Goal: Information Seeking & Learning: Learn about a topic

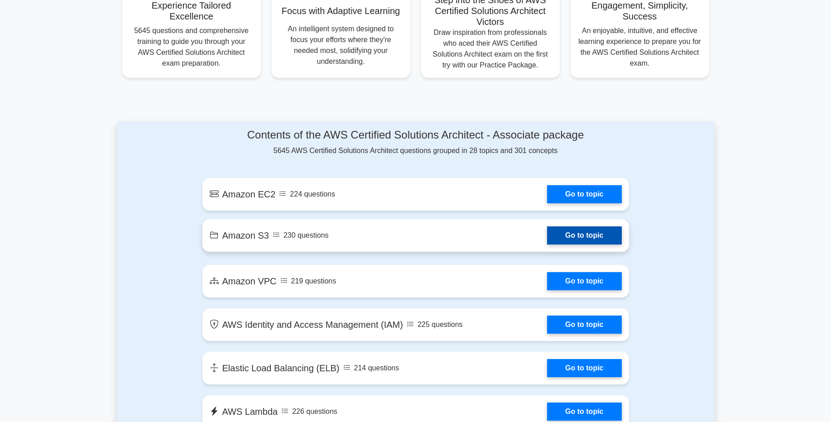
scroll to position [326, 0]
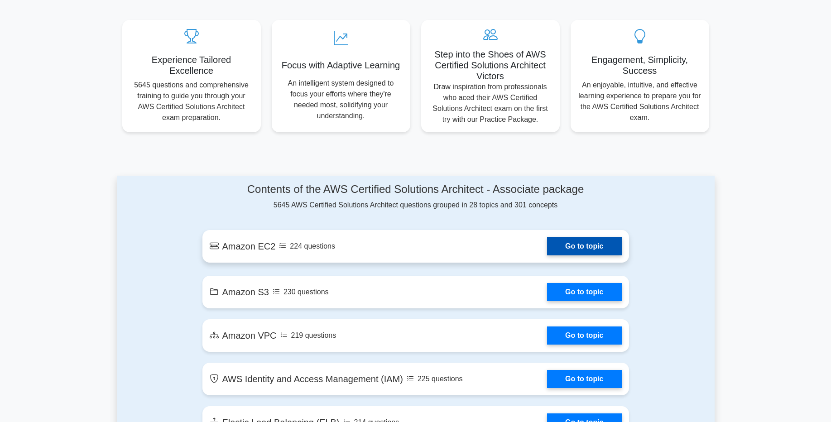
click at [565, 245] on link "Go to topic" at bounding box center [584, 246] width 74 height 18
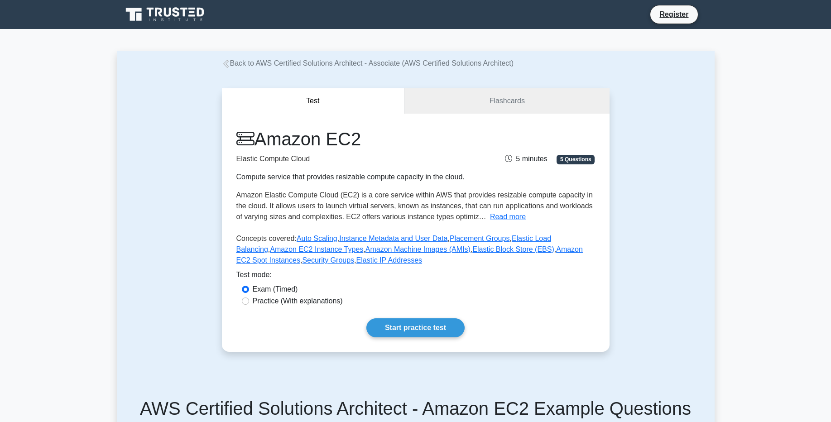
click at [311, 301] on label "Practice (With explanations)" at bounding box center [298, 301] width 90 height 11
click at [249, 301] on input "Practice (With explanations)" at bounding box center [245, 300] width 7 height 7
radio input "true"
click at [505, 103] on link "Flashcards" at bounding box center [506, 101] width 205 height 26
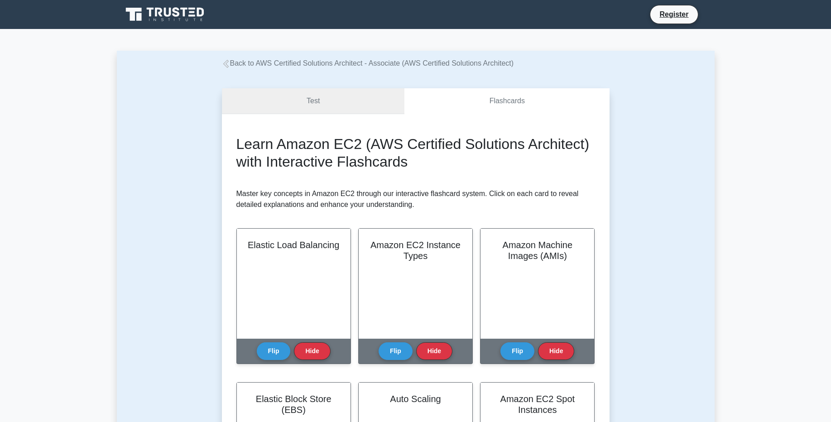
click at [351, 108] on link "Test" at bounding box center [313, 101] width 183 height 26
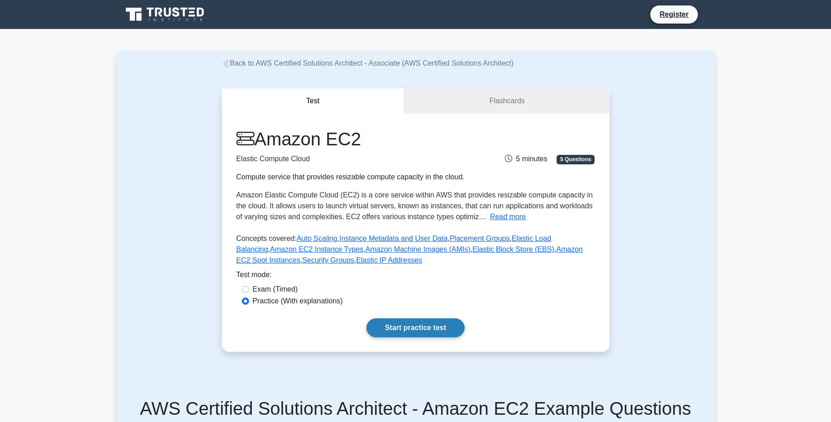
click at [406, 325] on link "Start practice test" at bounding box center [415, 327] width 98 height 19
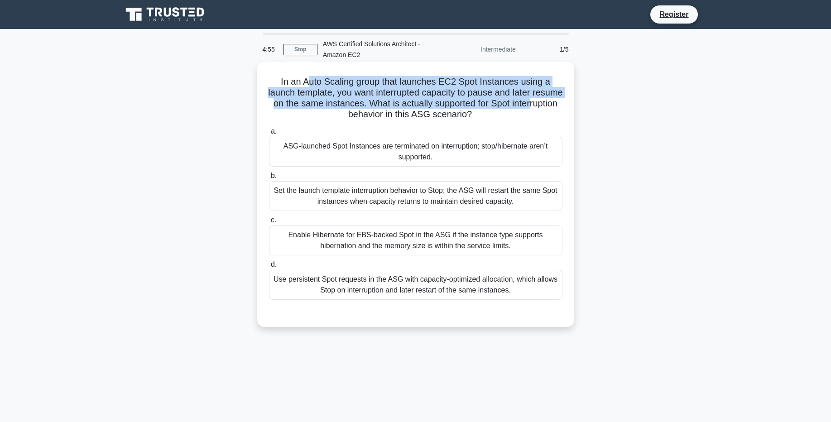
drag, startPoint x: 336, startPoint y: 89, endPoint x: 529, endPoint y: 108, distance: 193.8
click at [529, 108] on h5 "In an Auto Scaling group that launches EC2 Spot Instances using a launch templa…" at bounding box center [415, 98] width 295 height 44
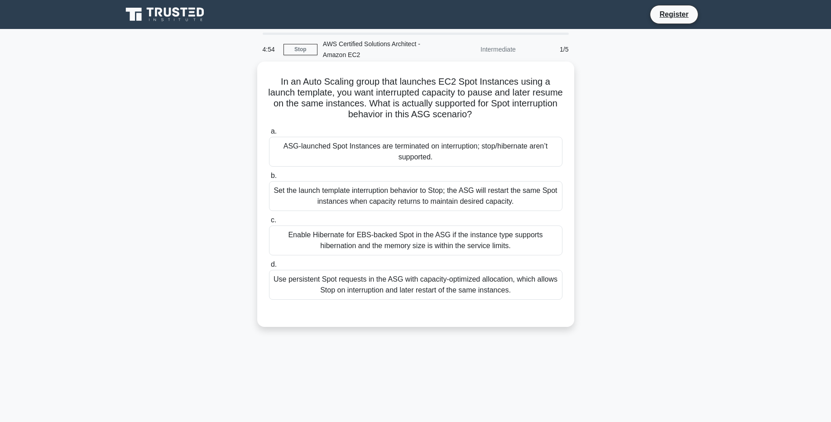
click at [527, 120] on h5 "In an Auto Scaling group that launches EC2 Spot Instances using a launch templa…" at bounding box center [415, 98] width 295 height 44
drag, startPoint x: 327, startPoint y: 83, endPoint x: 334, endPoint y: 82, distance: 6.4
click at [334, 82] on h5 "In an Auto Scaling group that launches EC2 Spot Instances using a launch templa…" at bounding box center [415, 98] width 295 height 44
click at [311, 81] on h5 "In an Auto Scaling group that launches EC2 Spot Instances using a launch templa…" at bounding box center [415, 98] width 295 height 44
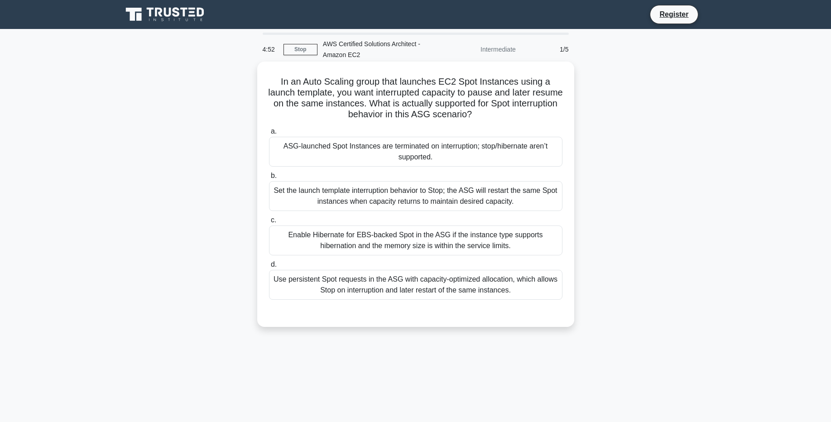
click at [377, 94] on h5 "In an Auto Scaling group that launches EC2 Spot Instances using a launch templa…" at bounding box center [415, 98] width 295 height 44
click at [460, 84] on h5 "In an Auto Scaling group that launches EC2 Spot Instances using a launch templa…" at bounding box center [415, 98] width 295 height 44
drag, startPoint x: 354, startPoint y: 104, endPoint x: 442, endPoint y: 116, distance: 89.6
click at [442, 116] on h5 "In an Auto Scaling group that launches EC2 Spot Instances using a launch templa…" at bounding box center [415, 98] width 295 height 44
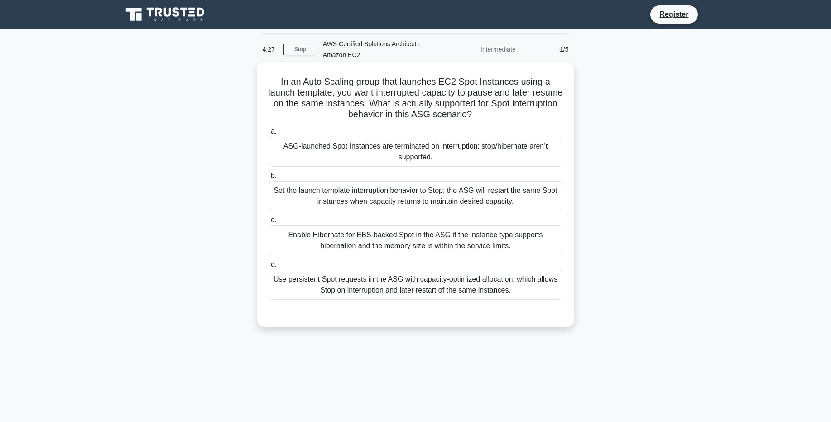
click at [451, 123] on div "In an Auto Scaling group that launches EC2 Spot Instances using a launch templa…" at bounding box center [416, 194] width 310 height 258
click at [413, 115] on h5 "In an Auto Scaling group that launches EC2 Spot Instances using a launch templa…" at bounding box center [415, 98] width 295 height 44
click at [404, 110] on h5 "In an Auto Scaling group that launches EC2 Spot Instances using a launch templa…" at bounding box center [415, 98] width 295 height 44
drag, startPoint x: 417, startPoint y: 119, endPoint x: 467, endPoint y: 117, distance: 49.4
click at [467, 117] on h5 "In an Auto Scaling group that launches EC2 Spot Instances using a launch templa…" at bounding box center [415, 98] width 295 height 44
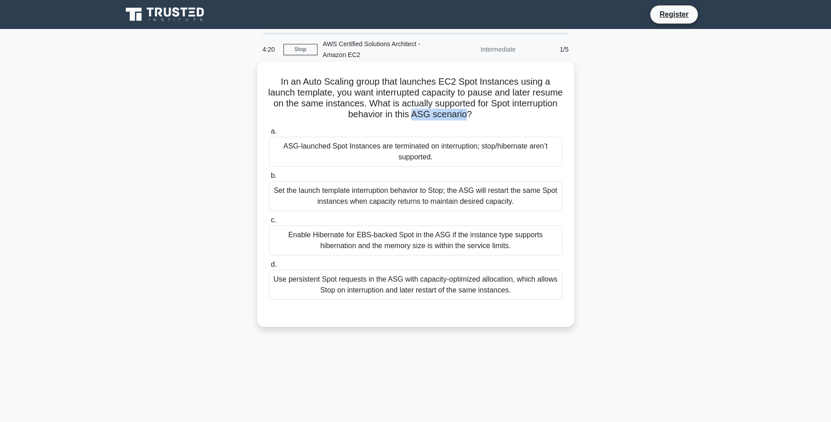
copy h5 "ASG scenario"
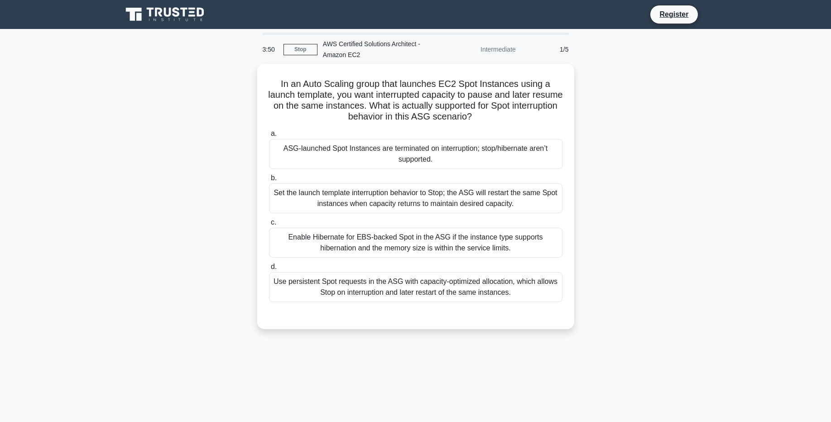
click at [617, 150] on div "In an Auto Scaling group that launches EC2 Spot Instances using a launch templa…" at bounding box center [416, 202] width 598 height 276
click at [296, 48] on link "Stop" at bounding box center [300, 49] width 34 height 11
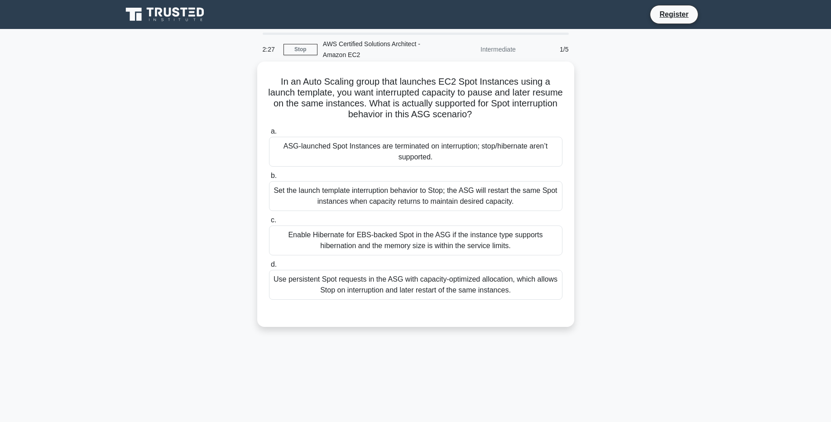
click at [362, 236] on div "Enable Hibernate for EBS-backed Spot in the ASG if the instance type supports h…" at bounding box center [415, 240] width 293 height 30
click at [269, 223] on input "c. Enable Hibernate for EBS-backed Spot in the ASG if the instance type support…" at bounding box center [269, 220] width 0 height 6
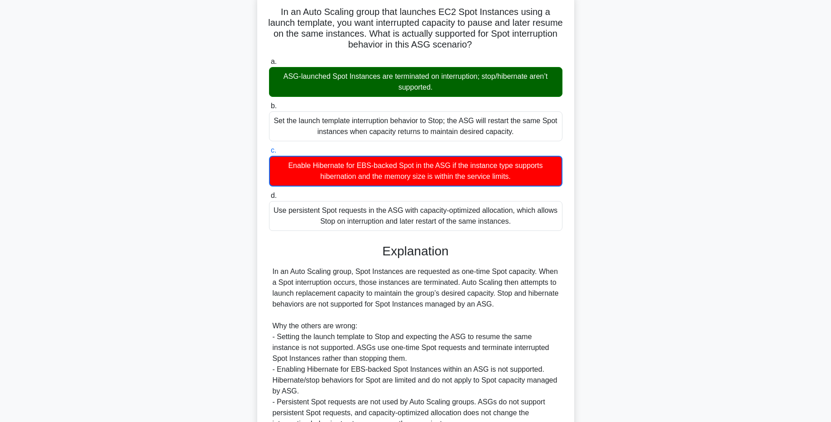
scroll to position [159, 0]
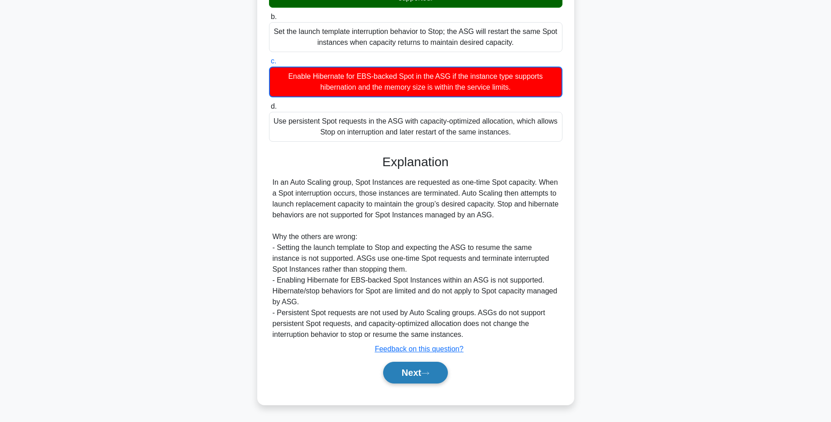
click at [425, 377] on button "Next" at bounding box center [415, 373] width 65 height 22
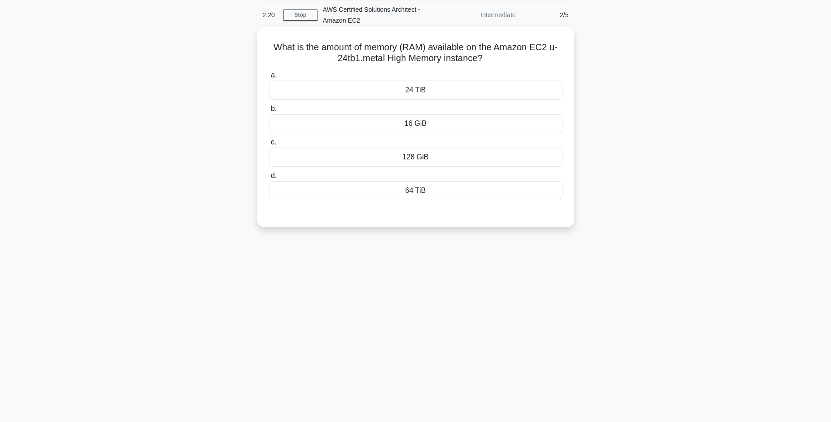
scroll to position [0, 0]
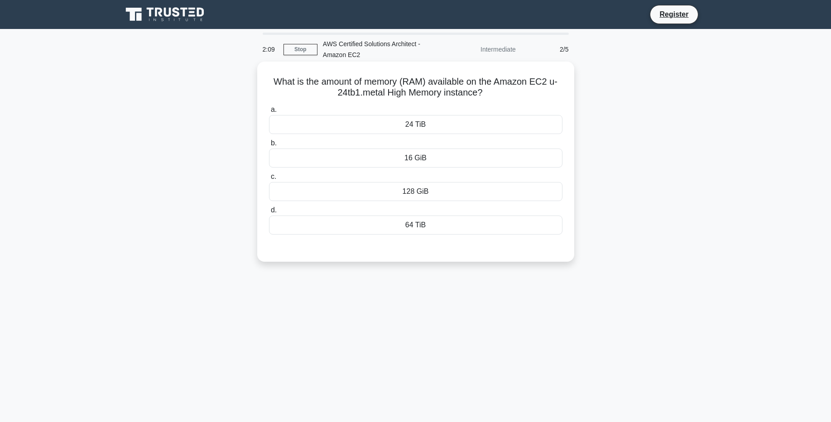
click at [418, 198] on div "128 GiB" at bounding box center [415, 191] width 293 height 19
click at [269, 180] on input "c. 128 GiB" at bounding box center [269, 177] width 0 height 6
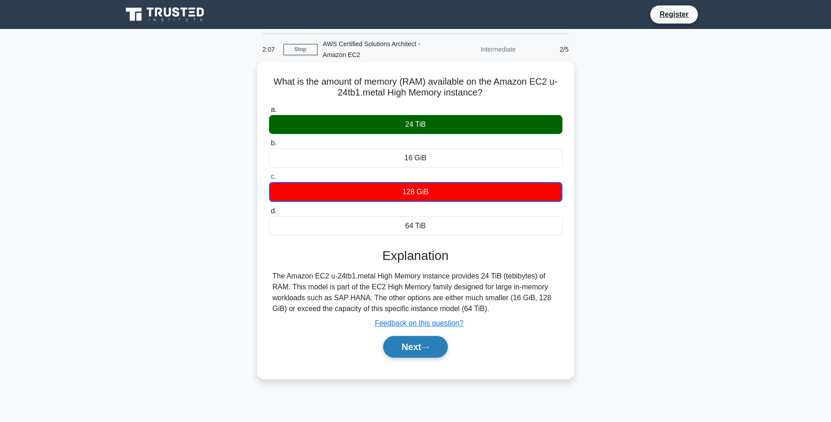
click at [418, 343] on button "Next" at bounding box center [415, 347] width 65 height 22
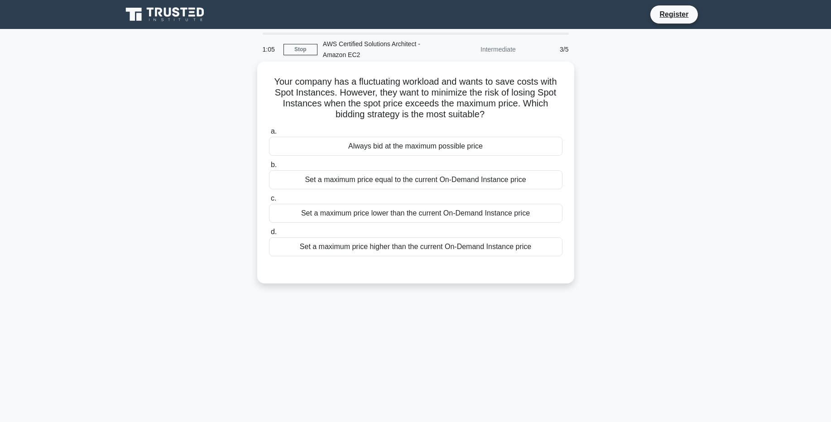
click at [464, 251] on div "Set a maximum price higher than the current On-Demand Instance price" at bounding box center [415, 246] width 293 height 19
click at [269, 235] on input "d. Set a maximum price higher than the current On-Demand Instance price" at bounding box center [269, 232] width 0 height 6
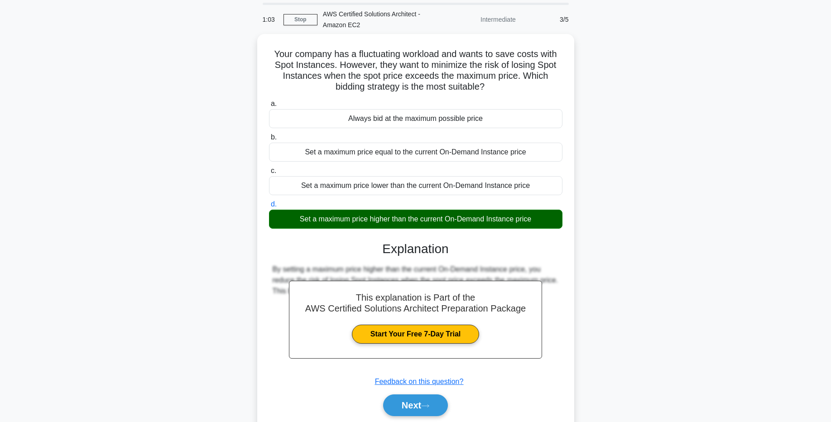
scroll to position [67, 0]
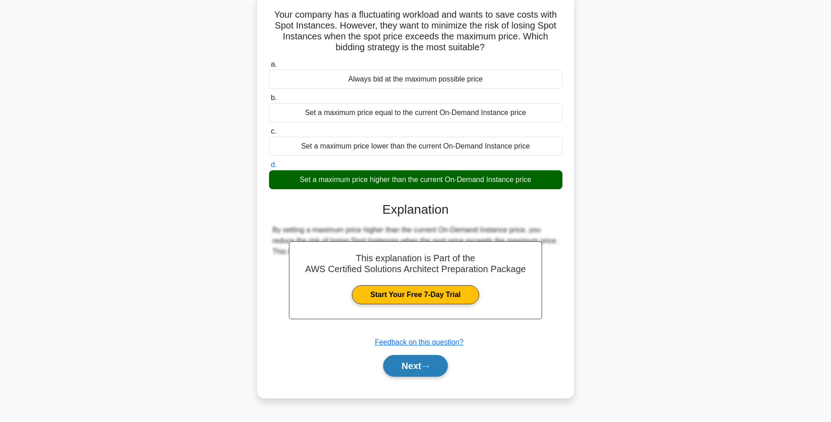
click at [423, 365] on button "Next" at bounding box center [415, 366] width 65 height 22
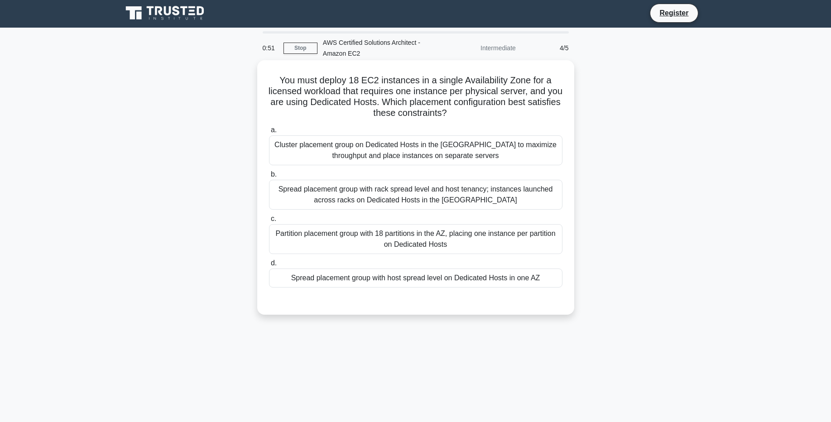
scroll to position [0, 0]
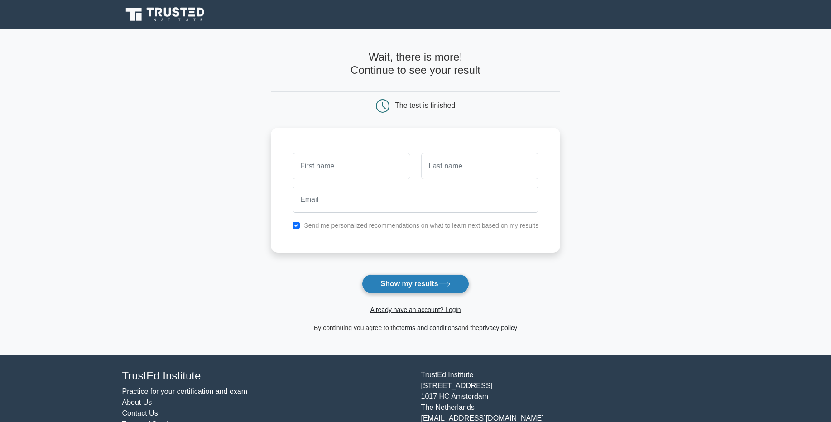
click at [426, 285] on button "Show my results" at bounding box center [415, 283] width 107 height 19
click at [321, 151] on input "text" at bounding box center [350, 164] width 117 height 26
click at [167, 25] on nav "Register" at bounding box center [415, 14] width 831 height 29
click at [164, 13] on icon at bounding box center [167, 12] width 7 height 9
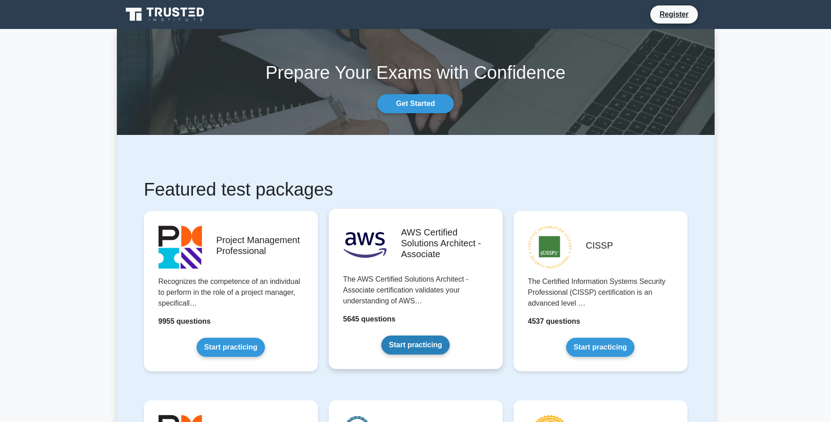
click at [418, 347] on link "Start practicing" at bounding box center [415, 344] width 68 height 19
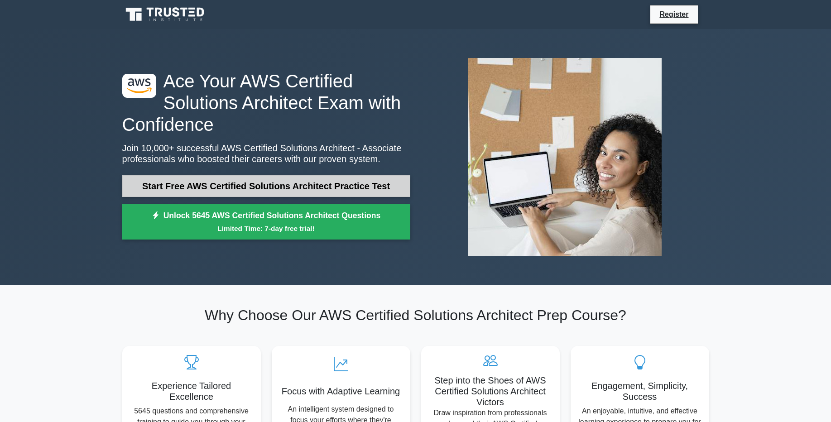
click at [288, 187] on link "Start Free AWS Certified Solutions Architect Practice Test" at bounding box center [266, 186] width 288 height 22
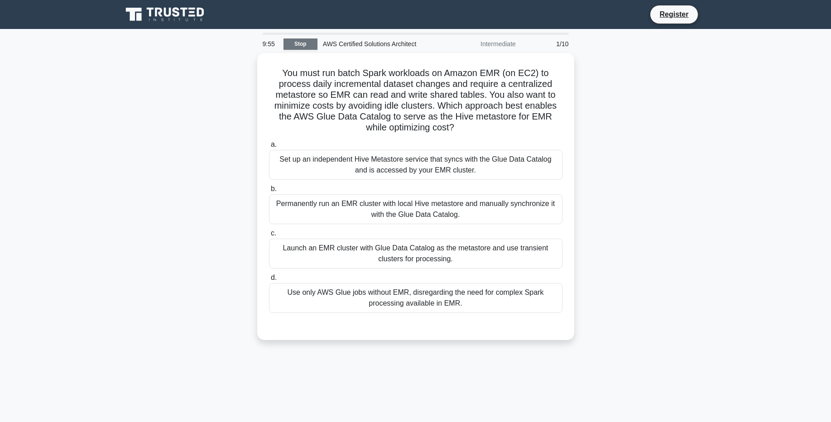
click at [297, 45] on link "Stop" at bounding box center [300, 43] width 34 height 11
